Goal: Transaction & Acquisition: Purchase product/service

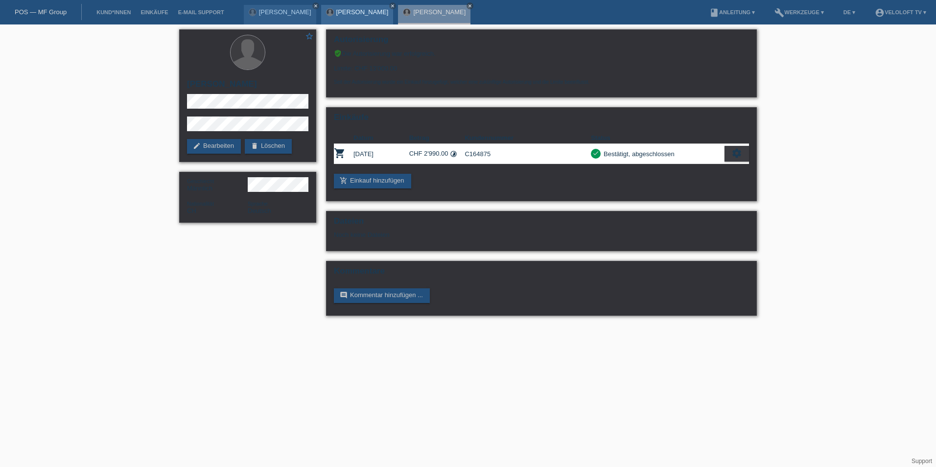
click at [344, 19] on div "Salvatore Terranova close" at bounding box center [357, 15] width 72 height 20
click at [342, 13] on link "[PERSON_NAME]" at bounding box center [362, 11] width 52 height 7
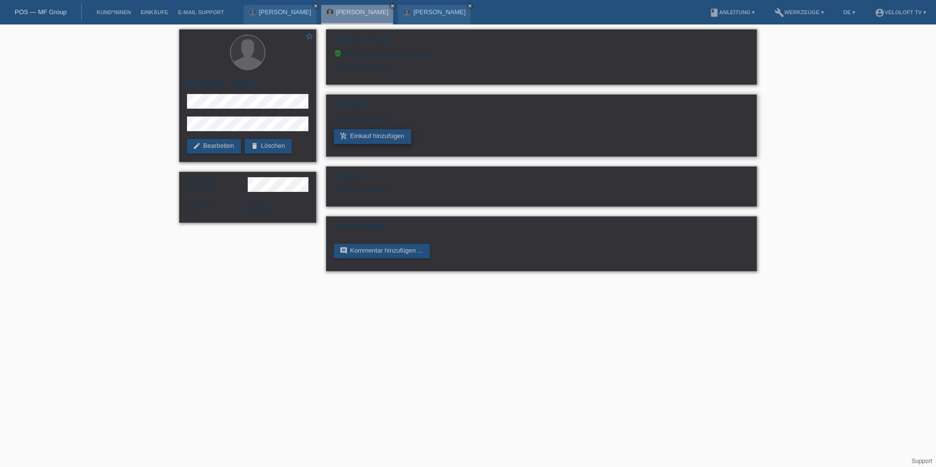
click at [370, 133] on link "add_shopping_cart Einkauf hinzufügen" at bounding box center [372, 136] width 77 height 15
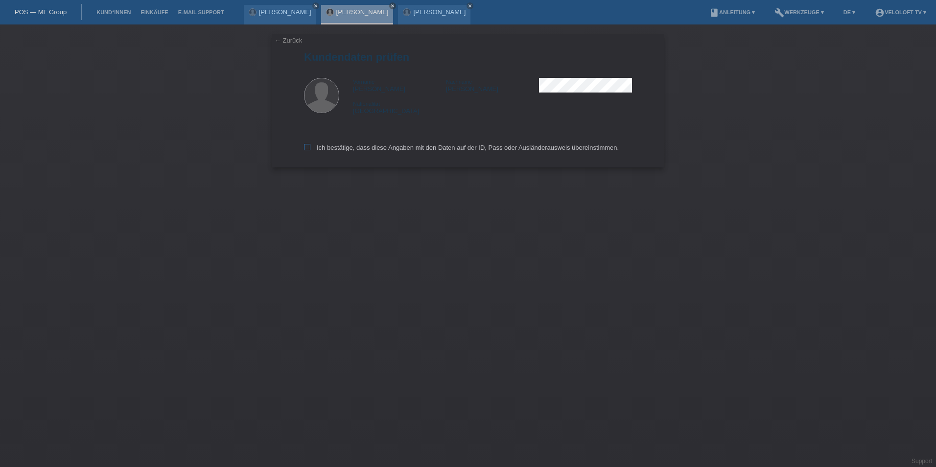
click at [309, 149] on icon at bounding box center [307, 147] width 6 height 6
click at [309, 149] on input "Ich bestätige, dass diese Angaben mit den Daten auf der ID, Pass oder Ausländer…" at bounding box center [307, 147] width 6 height 6
checkbox input "true"
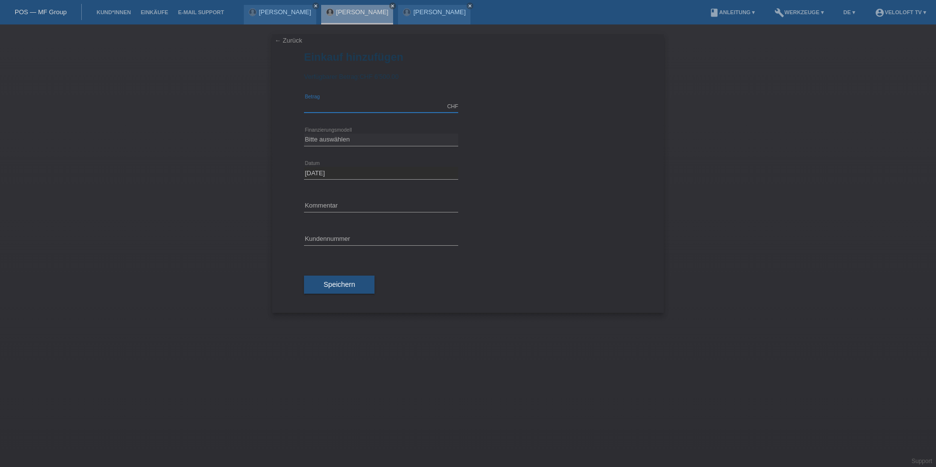
click at [347, 101] on input "text" at bounding box center [381, 106] width 154 height 12
type input "2990.00"
click at [348, 140] on select "Bitte auswählen Fixe Raten Kauf auf Rechnung mit Teilzahlungsoption" at bounding box center [381, 140] width 154 height 12
select select "77"
click at [304, 134] on select "Bitte auswählen Fixe Raten Kauf auf Rechnung mit Teilzahlungsoption" at bounding box center [381, 140] width 154 height 12
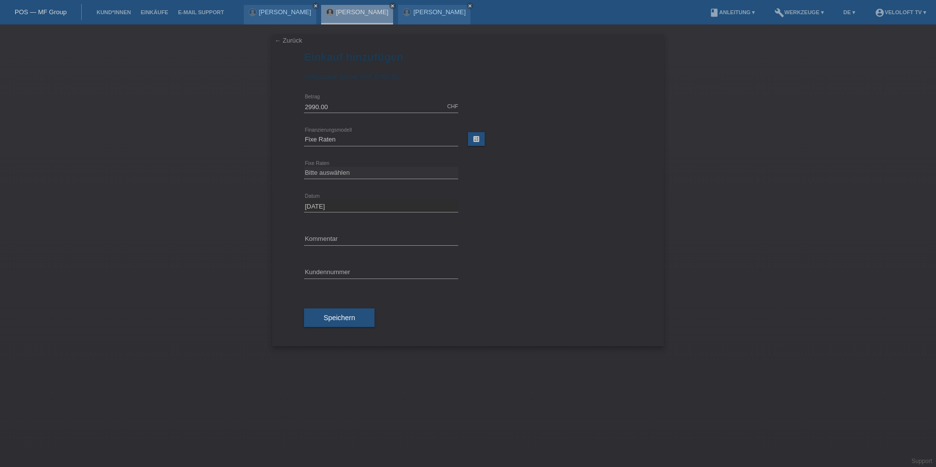
click at [334, 182] on div "Bitte auswählen 4 Raten 5 Raten 6 Raten 7 Raten 8 Raten 9 Raten 10 Raten 11 Rat…" at bounding box center [381, 173] width 154 height 33
click at [340, 172] on select "Bitte auswählen 4 Raten 5 Raten 6 Raten 7 Raten 8 Raten 9 Raten 10 Raten 11 Rat…" at bounding box center [381, 173] width 154 height 12
select select "172"
click at [304, 167] on select "Bitte auswählen 4 Raten 5 Raten 6 Raten 7 Raten 8 Raten 9 Raten 10 Raten 11 Rat…" at bounding box center [381, 173] width 154 height 12
drag, startPoint x: 313, startPoint y: 240, endPoint x: 314, endPoint y: 245, distance: 5.5
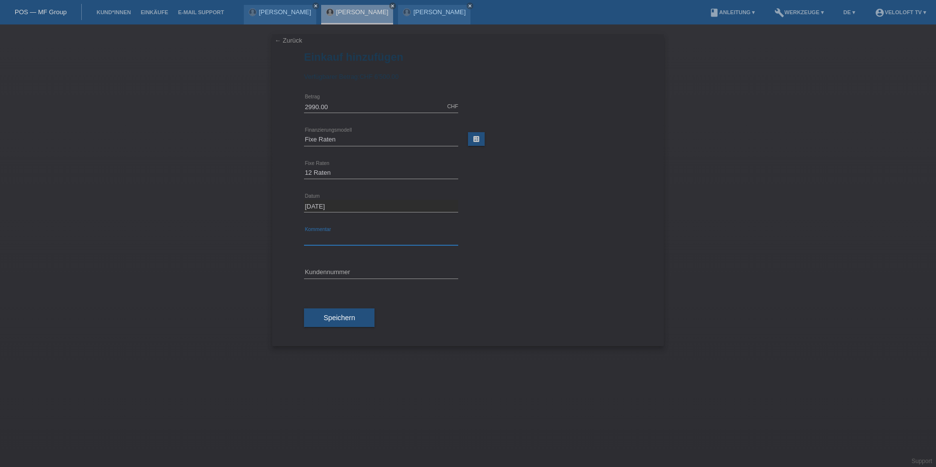
click at [313, 240] on input "text" at bounding box center [381, 239] width 154 height 12
type input "Veloloft TV"
click at [358, 274] on input "text" at bounding box center [381, 272] width 154 height 12
paste input "C164880"
type input "C164880"
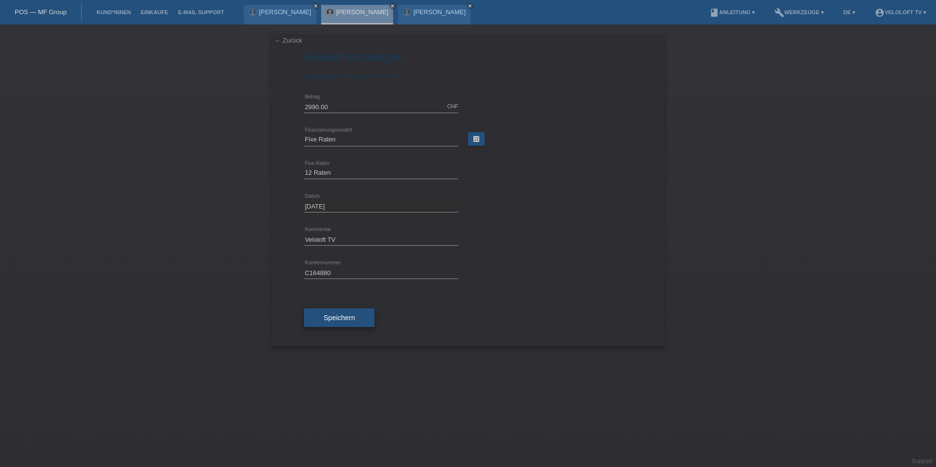
click at [341, 318] on span "Speichern" at bounding box center [339, 318] width 31 height 8
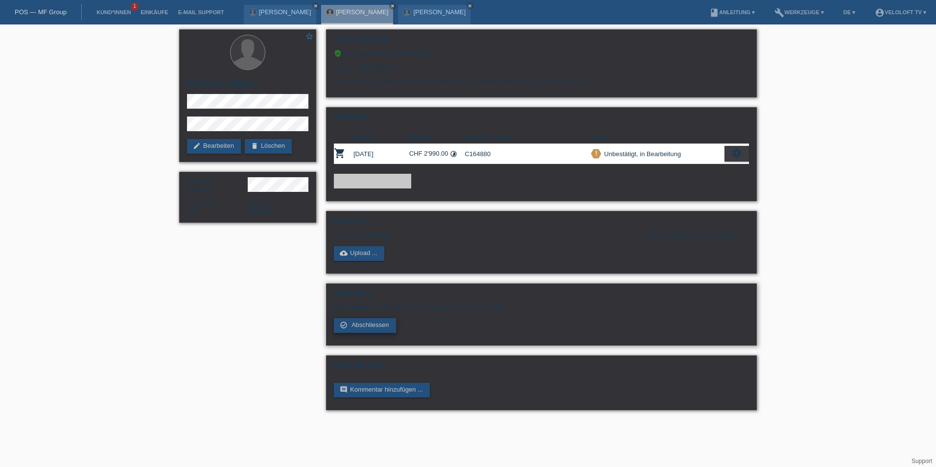
click at [385, 328] on link "check_circle_outline Abschliessen" at bounding box center [365, 325] width 62 height 15
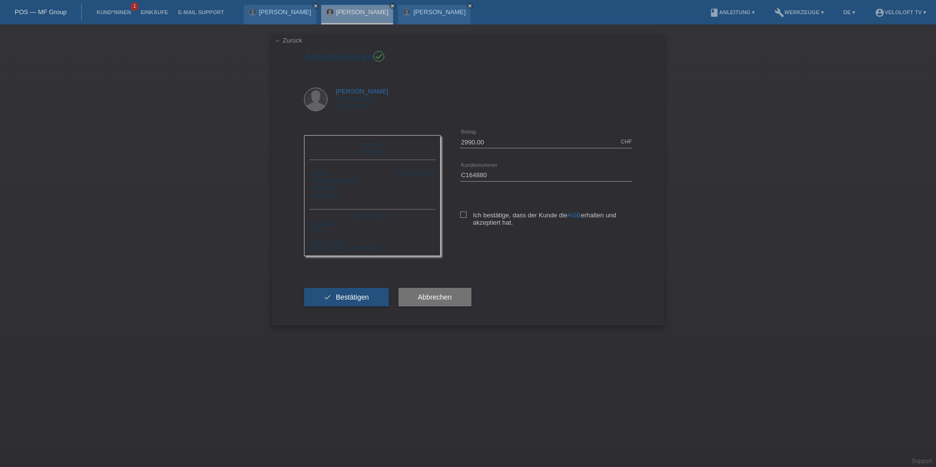
click at [466, 210] on div "Ich bestätige, dass der Kunde die AGB erhalten und akzeptiert hat." at bounding box center [546, 217] width 172 height 50
click at [464, 216] on icon at bounding box center [463, 214] width 6 height 6
click at [464, 216] on input "Ich bestätige, dass der Kunde die AGB erhalten und akzeptiert hat." at bounding box center [463, 214] width 6 height 6
checkbox input "true"
click at [375, 300] on button "check Bestätigen" at bounding box center [346, 297] width 85 height 19
